Goal: Learn about a topic

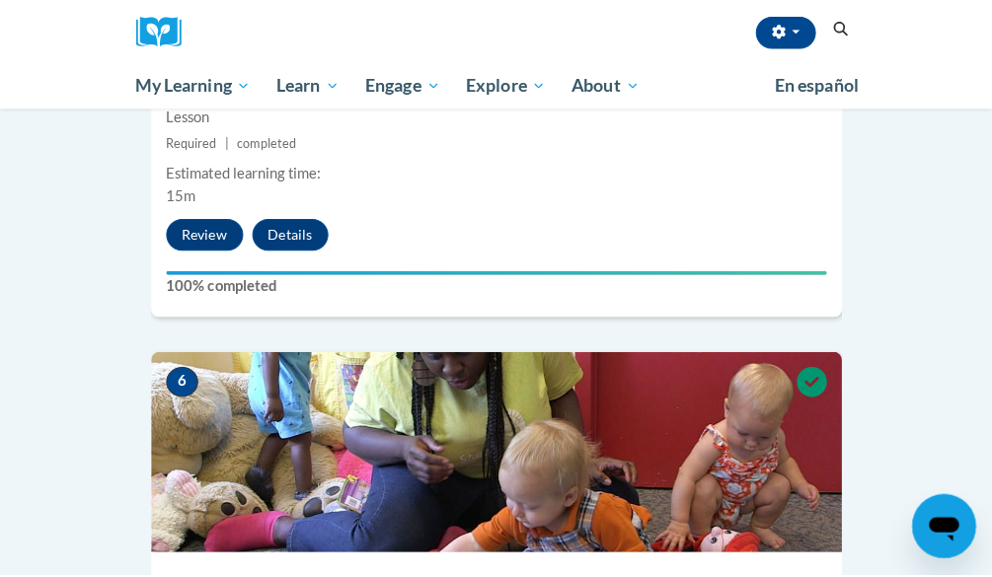
scroll to position [2763, 0]
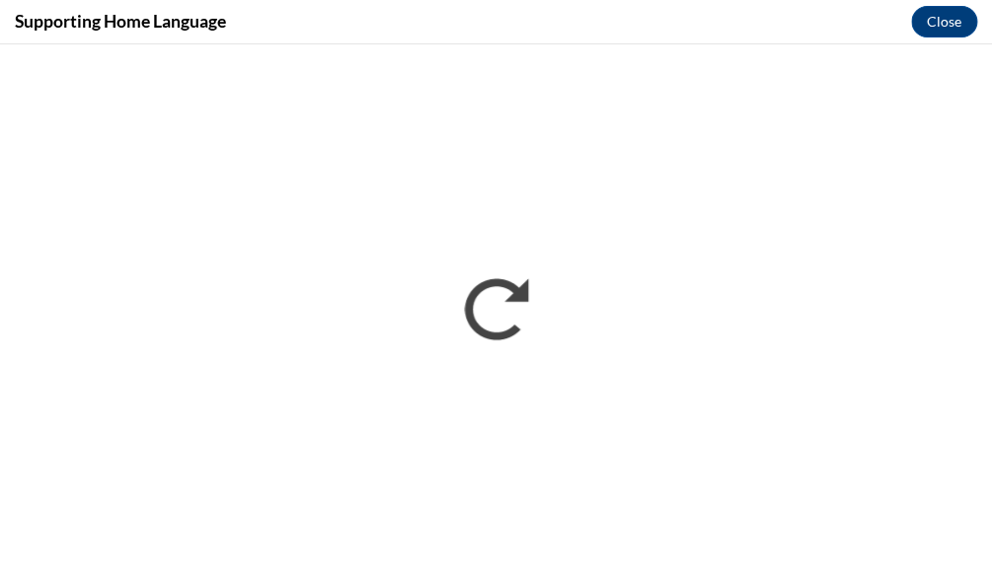
scroll to position [0, 0]
